Goal: Navigation & Orientation: Find specific page/section

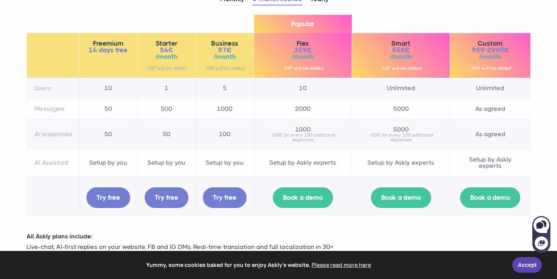
scroll to position [109, 0]
click at [228, 51] on span "97€" at bounding box center [225, 50] width 44 height 7
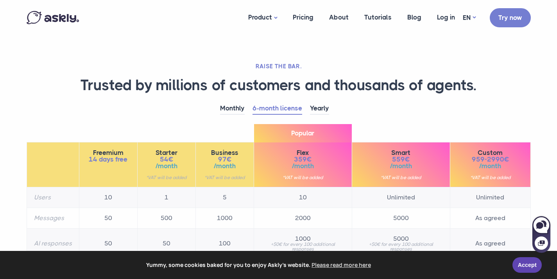
scroll to position [0, 0]
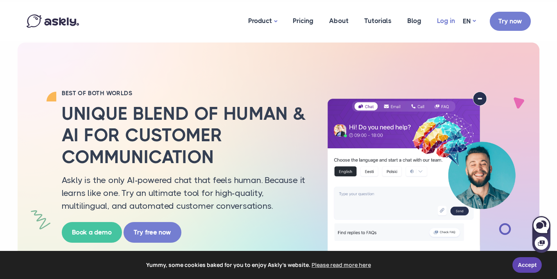
click at [446, 22] on link "Log in" at bounding box center [446, 21] width 34 height 38
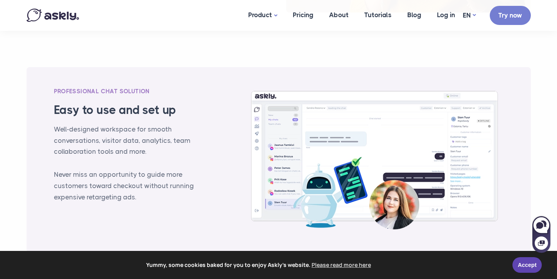
scroll to position [897, 0]
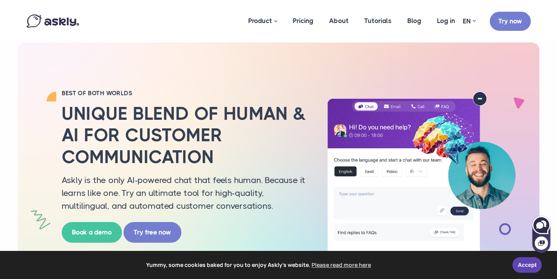
click at [544, 221] on icon at bounding box center [543, 224] width 6 height 7
select select "**"
